Goal: Navigation & Orientation: Find specific page/section

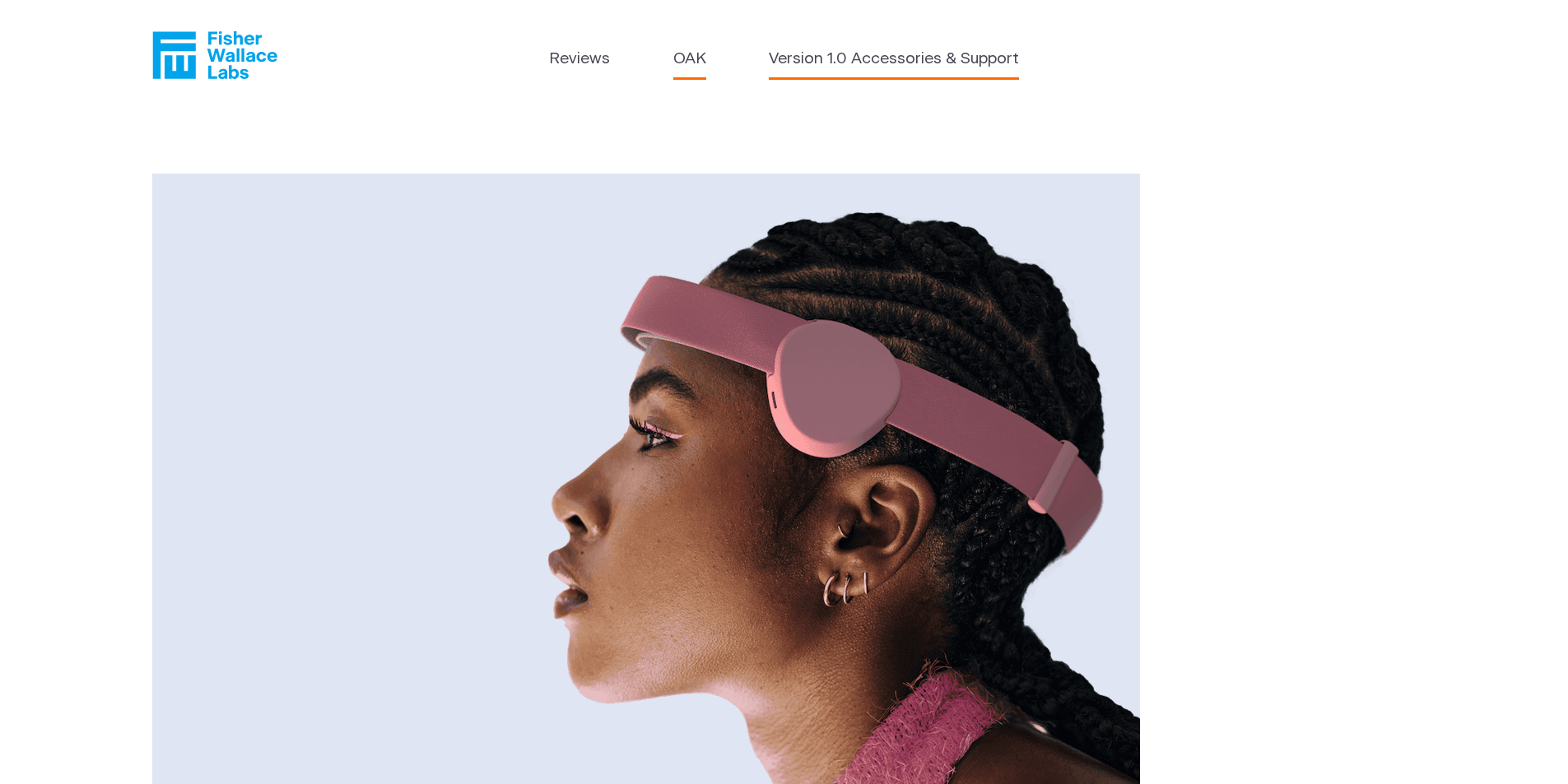
click at [885, 59] on link "Version 1.0 Accessories & Support" at bounding box center [893, 59] width 250 height 24
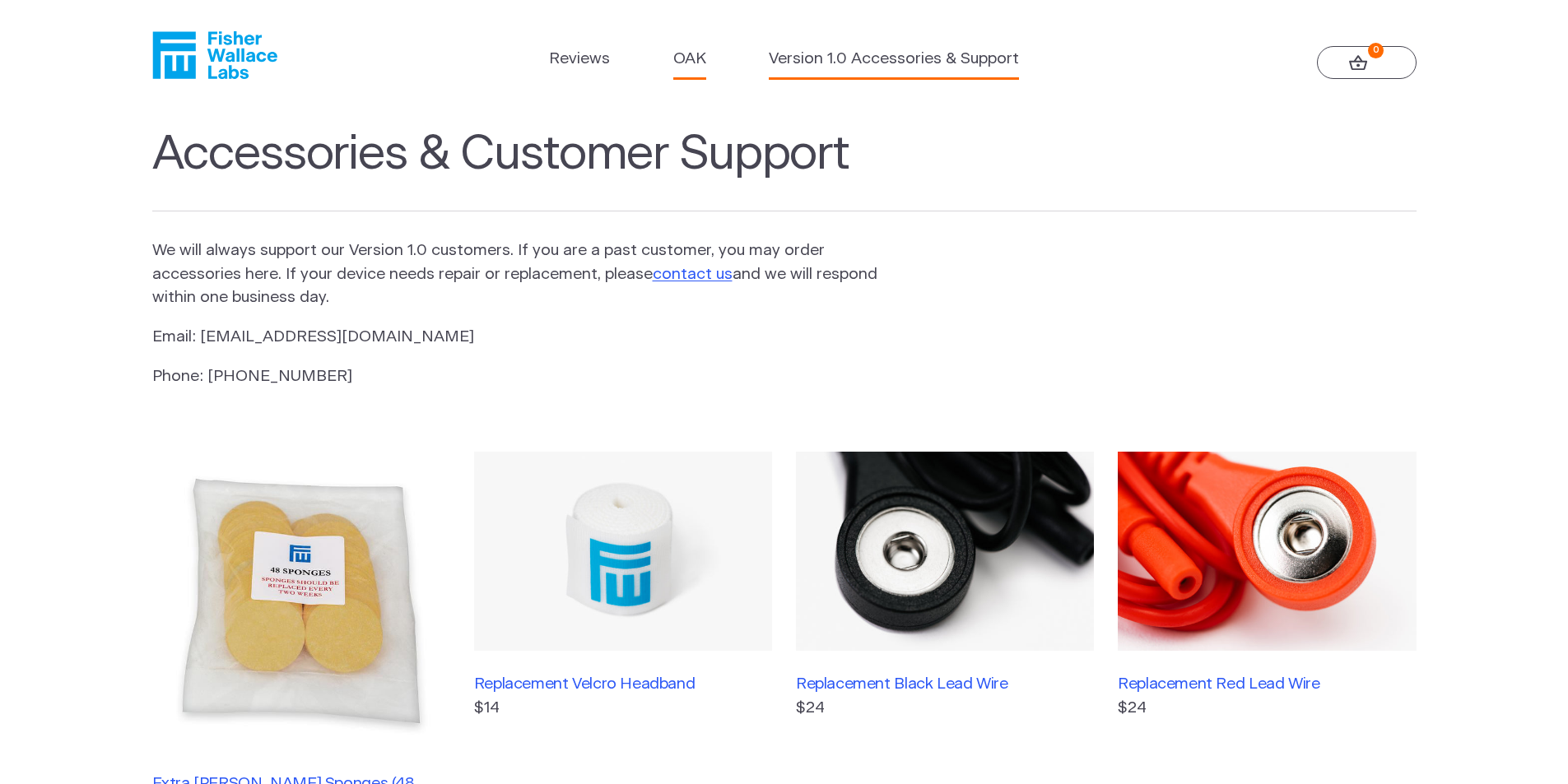
click at [693, 51] on link "OAK" at bounding box center [689, 59] width 33 height 24
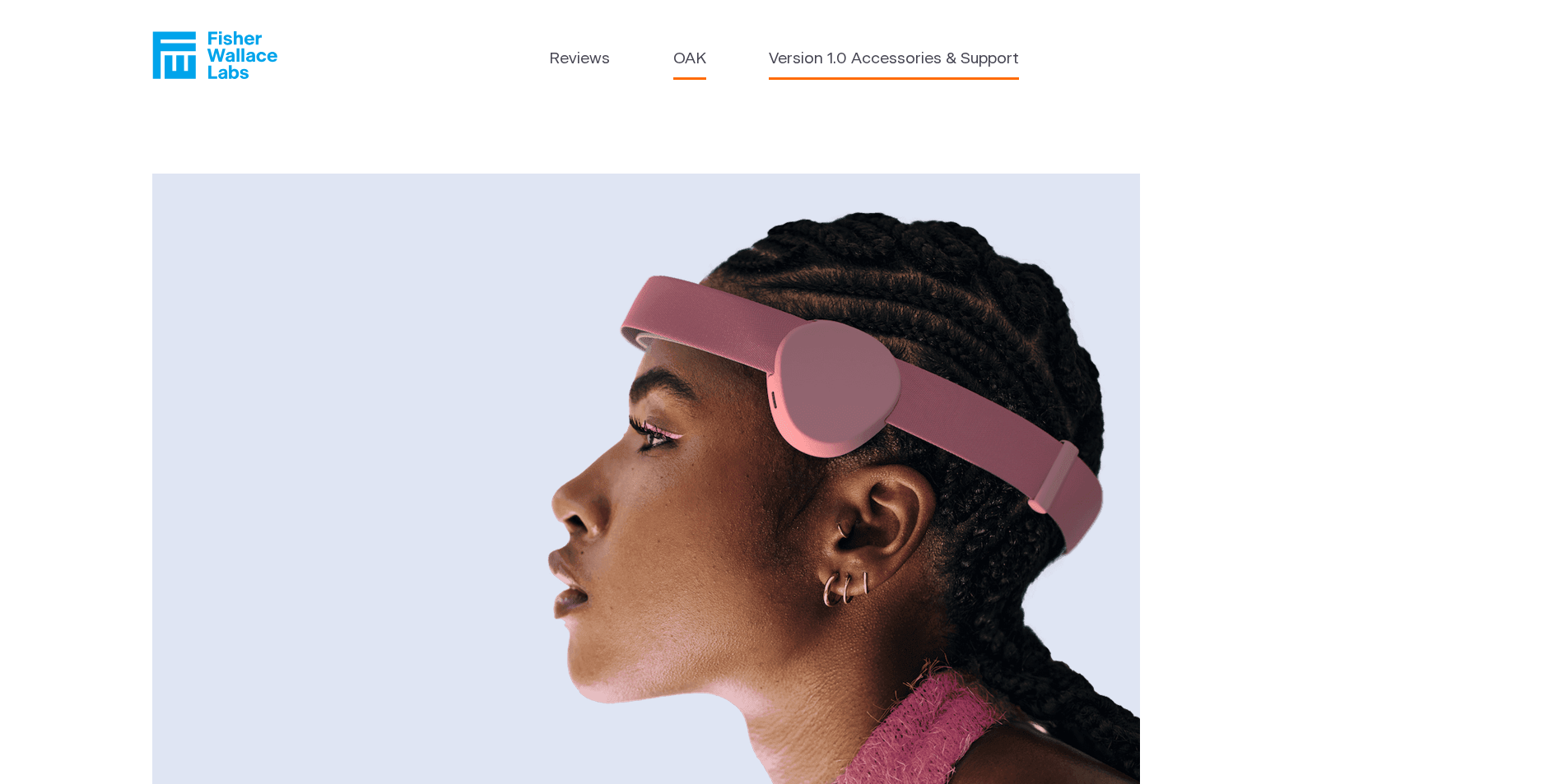
click at [975, 57] on link "Version 1.0 Accessories & Support" at bounding box center [893, 59] width 250 height 24
